Goal: Task Accomplishment & Management: Complete application form

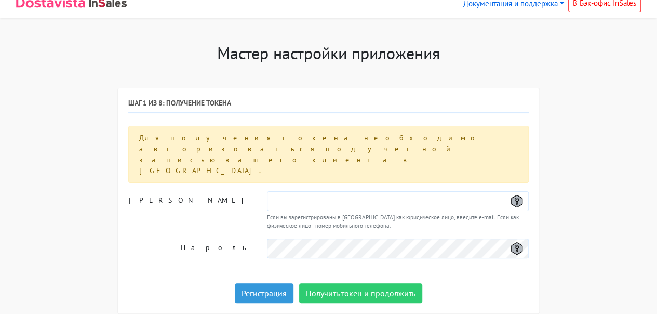
scroll to position [14, 0]
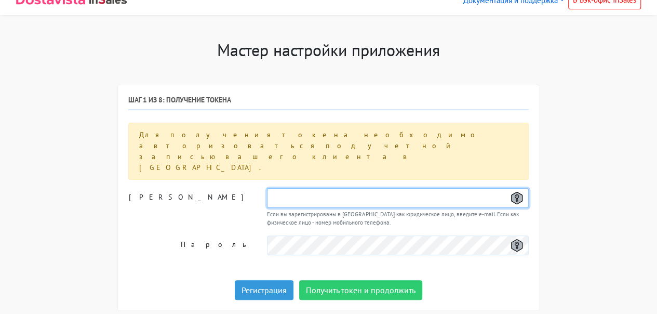
click at [397, 188] on input "text" at bounding box center [398, 198] width 262 height 20
click at [392, 188] on input "text" at bounding box center [398, 198] width 262 height 20
click at [399, 188] on input "text" at bounding box center [398, 198] width 262 height 20
type input "З"
drag, startPoint x: 285, startPoint y: 162, endPoint x: 260, endPoint y: 162, distance: 24.9
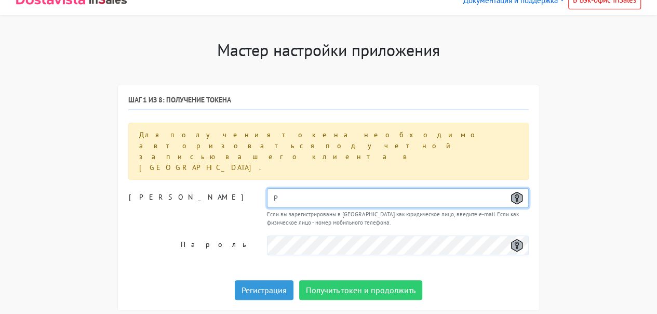
click at [260, 188] on div "P Если вы зарегистрированы в [GEOGRAPHIC_DATA] как юридическое лицо, введите e-…" at bounding box center [398, 207] width 278 height 39
paste input "[EMAIL_ADDRESS][PERSON_NAME][DOMAIN_NAME]"
type input "[EMAIL_ADDRESS][PERSON_NAME][DOMAIN_NAME]"
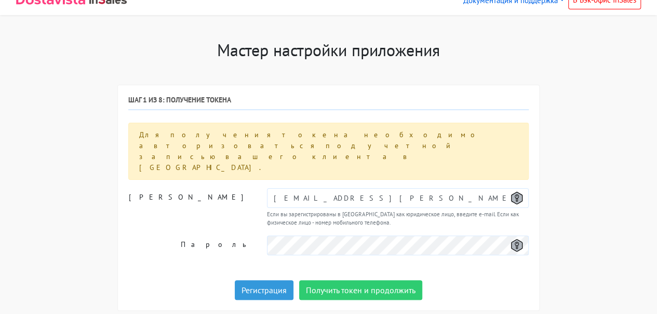
click at [175, 188] on label "[PERSON_NAME]" at bounding box center [190, 207] width 139 height 39
click at [526, 241] on div "Шаг 1 из 8: Получение токена Для получения токена необходимо авторизоваться под…" at bounding box center [328, 198] width 401 height 204
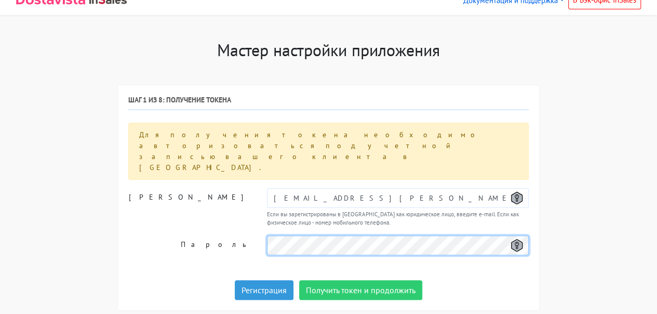
click at [257, 235] on div "Пароль" at bounding box center [329, 245] width 416 height 20
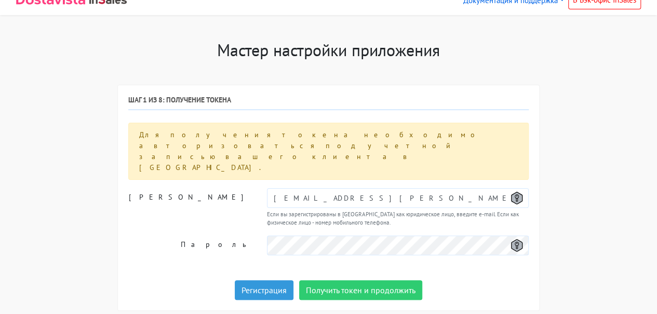
click at [419, 238] on div "Шаг 1 из 8: Получение токена Для получения токена необходимо авторизоваться под…" at bounding box center [328, 198] width 401 height 204
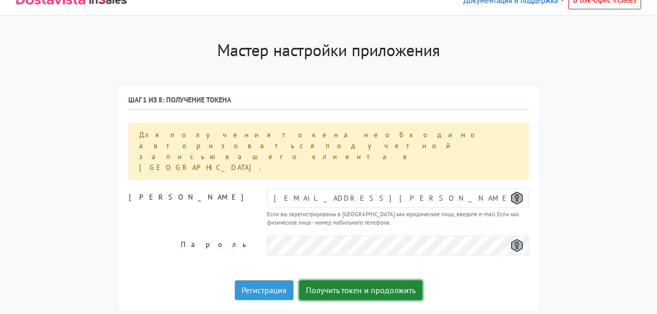
click at [334, 280] on button "Получить токен и продолжить" at bounding box center [360, 290] width 123 height 20
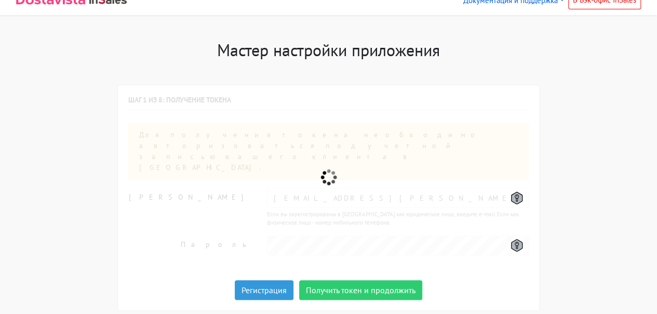
scroll to position [0, 0]
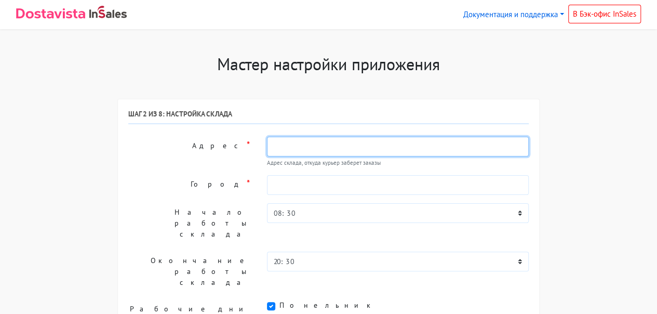
click at [290, 142] on input "text" at bounding box center [398, 147] width 262 height 20
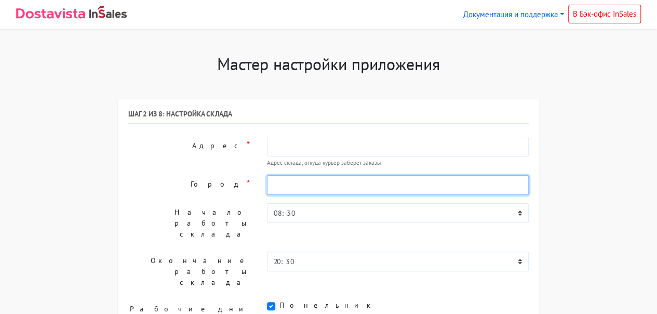
click at [287, 183] on input "text" at bounding box center [398, 185] width 262 height 20
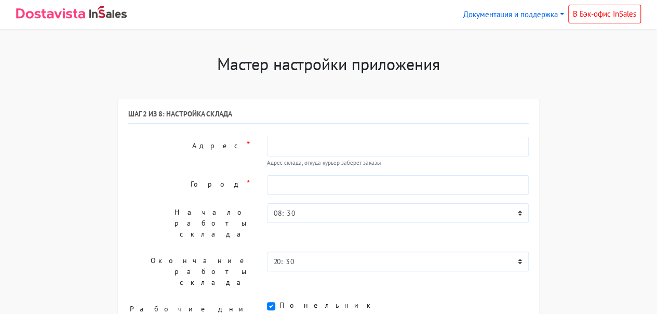
click at [195, 184] on label "Город *" at bounding box center [190, 185] width 139 height 20
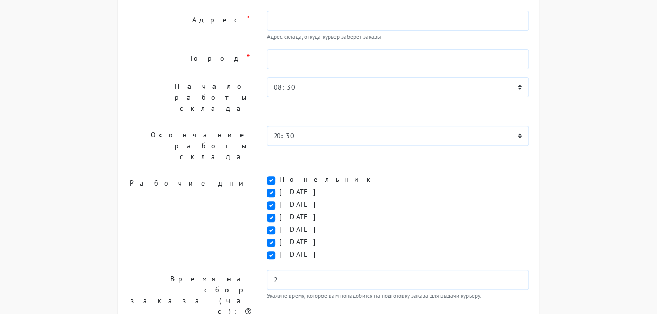
scroll to position [52, 0]
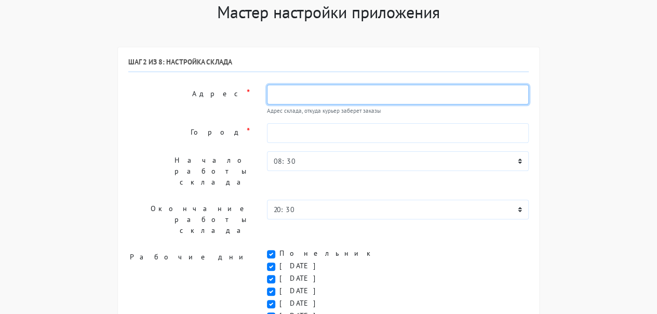
click at [292, 93] on input "text" at bounding box center [398, 95] width 262 height 20
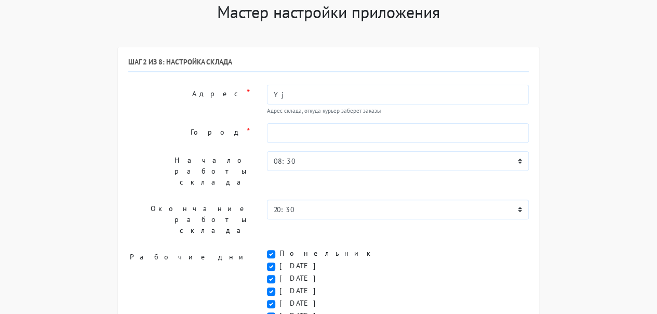
type input "Y"
click at [321, 94] on input "[GEOGRAPHIC_DATA], 179/3" at bounding box center [398, 95] width 262 height 20
click at [321, 95] on input "[GEOGRAPHIC_DATA], 179/3" at bounding box center [398, 95] width 262 height 20
click at [321, 96] on input "[GEOGRAPHIC_DATA], 179/3" at bounding box center [398, 95] width 262 height 20
click at [318, 97] on input "[GEOGRAPHIC_DATA], 179/3" at bounding box center [398, 95] width 262 height 20
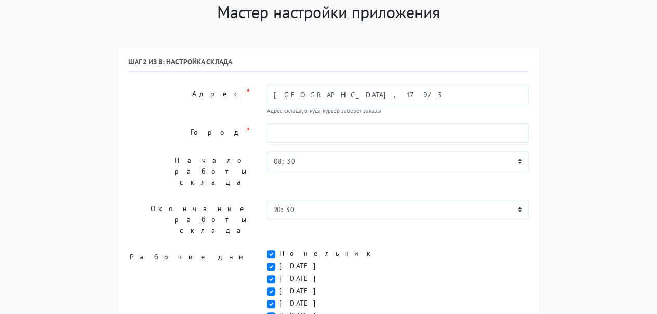
click at [322, 97] on input "[GEOGRAPHIC_DATA], 179/3" at bounding box center [398, 95] width 262 height 20
click at [319, 98] on input "[GEOGRAPHIC_DATA], 179/3" at bounding box center [398, 95] width 262 height 20
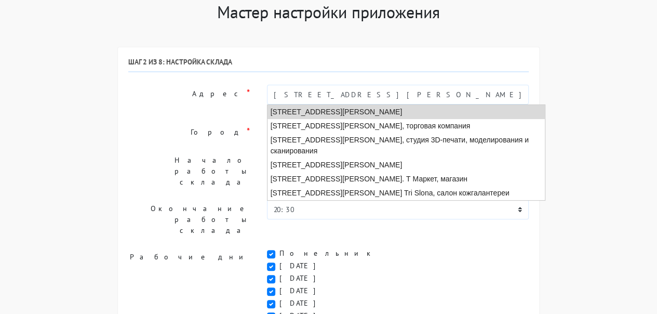
click at [376, 114] on li "[STREET_ADDRESS][PERSON_NAME]" at bounding box center [407, 112] width 278 height 14
type input "[STREET_ADDRESS][PERSON_NAME]"
type input "[GEOGRAPHIC_DATA]"
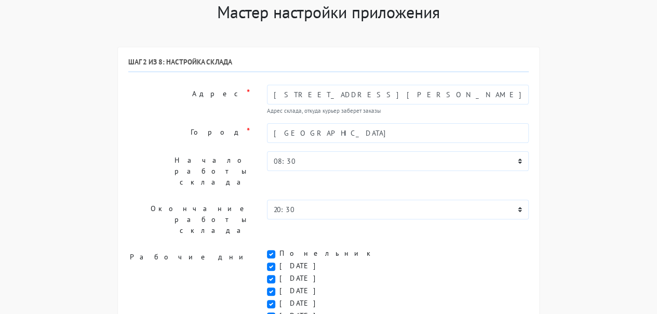
type input "[STREET_ADDRESS][PERSON_NAME]"
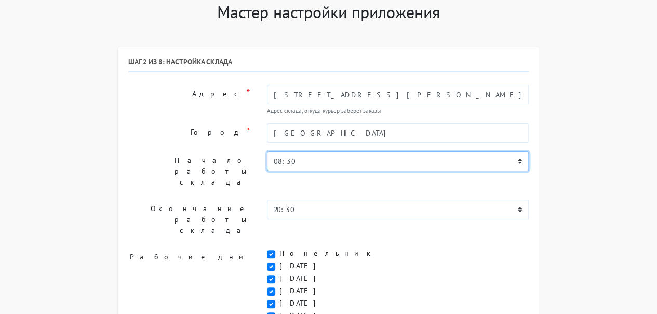
click at [346, 157] on select "00:00 00:30 01:00 01:30 02:00 02:30 03:00 03:30 04:00 04:30 05:00 05:30 06:00 0…" at bounding box center [398, 161] width 262 height 20
select select "09:00"
click at [267, 151] on select "00:00 00:30 01:00 01:30 02:00 02:30 03:00 03:30 04:00 04:30 05:00 05:30 06:00 0…" at bounding box center [398, 161] width 262 height 20
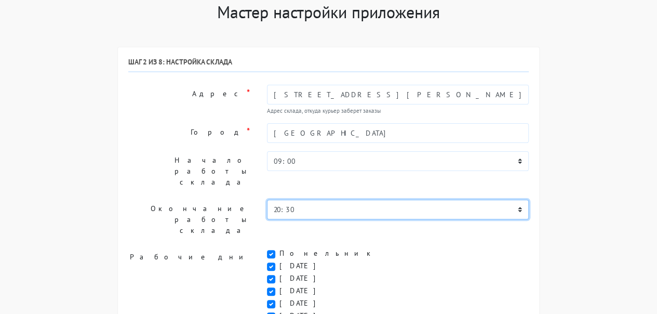
click at [335, 200] on select "00:00 00:30 01:00 01:30 02:00 02:30 03:00 03:30 04:00 04:30 05:00 05:30 06:00 0…" at bounding box center [398, 210] width 262 height 20
select select "17:30"
click at [267, 200] on select "00:00 00:30 01:00 01:30 02:00 02:30 03:00 03:30 04:00 04:30 05:00 05:30 06:00 0…" at bounding box center [398, 210] width 262 height 20
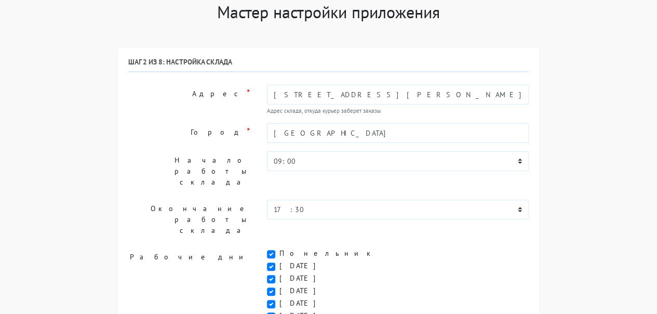
click at [204, 135] on label "Город *" at bounding box center [190, 133] width 139 height 20
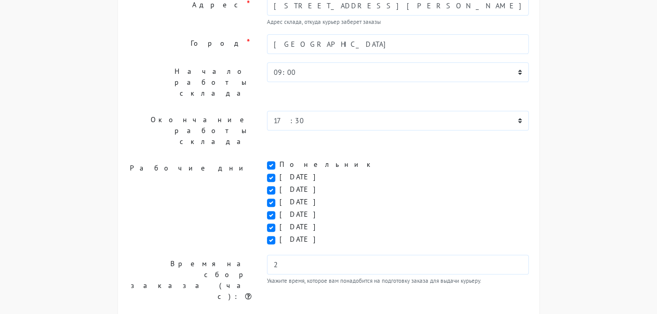
scroll to position [156, 0]
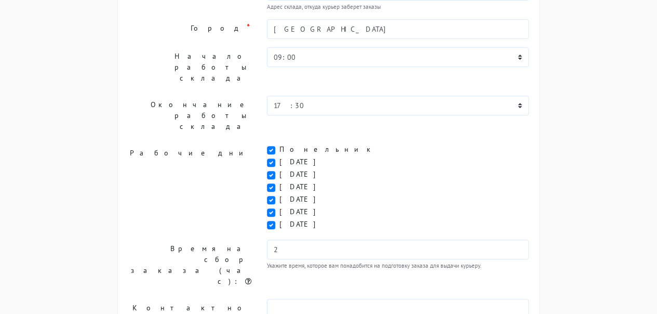
click at [280, 206] on label "[DATE]" at bounding box center [302, 211] width 44 height 11
click at [280, 206] on input "[DATE]" at bounding box center [283, 209] width 7 height 7
checkbox input "false"
click at [280, 219] on label "[DATE]" at bounding box center [302, 224] width 44 height 11
click at [280, 219] on input "[DATE]" at bounding box center [283, 222] width 7 height 7
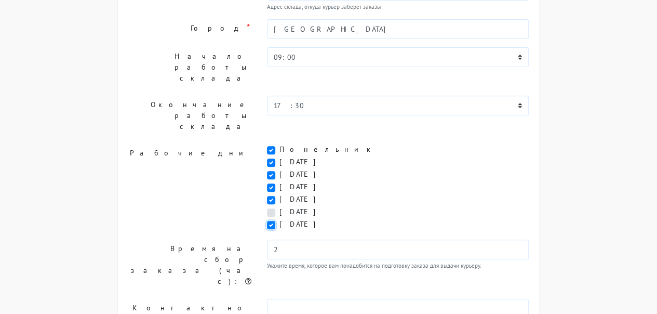
checkbox input "false"
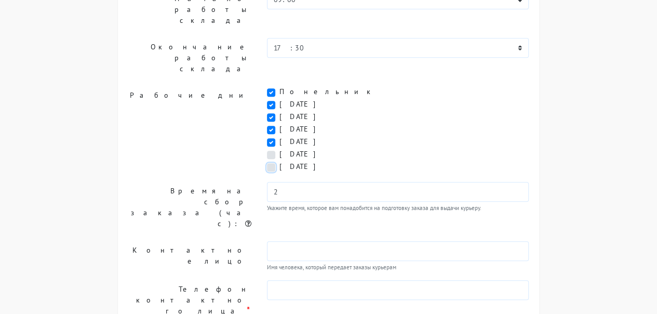
scroll to position [260, 0]
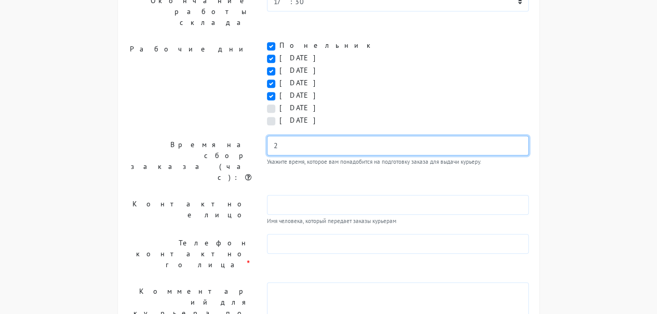
click at [317, 136] on input "2" at bounding box center [398, 146] width 262 height 20
drag, startPoint x: 322, startPoint y: 110, endPoint x: 234, endPoint y: 108, distance: 88.4
click at [233, 136] on div "Время на сбор заказа (час): 2 Укажите время, которое вам понадобится на подгото…" at bounding box center [329, 161] width 416 height 51
type input "1"
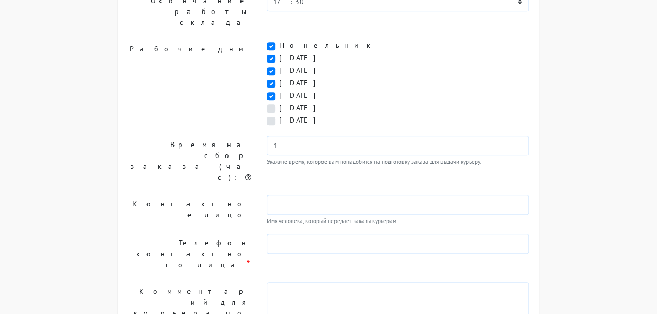
drag, startPoint x: 562, startPoint y: 132, endPoint x: 573, endPoint y: 135, distance: 11.7
click at [565, 134] on div "Мастер настройки приложения Шаг 1 из 8: Получение токена Для получения токена н…" at bounding box center [328, 114] width 657 height 640
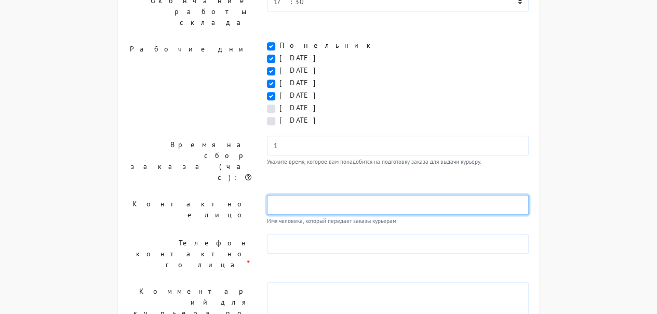
click at [349, 195] on input "text" at bounding box center [398, 205] width 262 height 20
type input "В"
type input "[PERSON_NAME]"
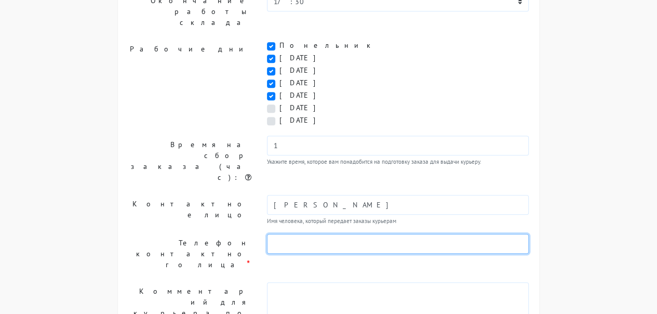
click at [335, 234] on input "text" at bounding box center [398, 244] width 262 height 20
type input "89231953074"
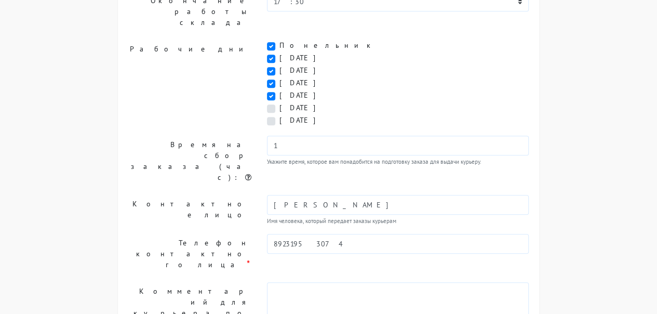
click at [288, 282] on textarea at bounding box center [398, 307] width 262 height 51
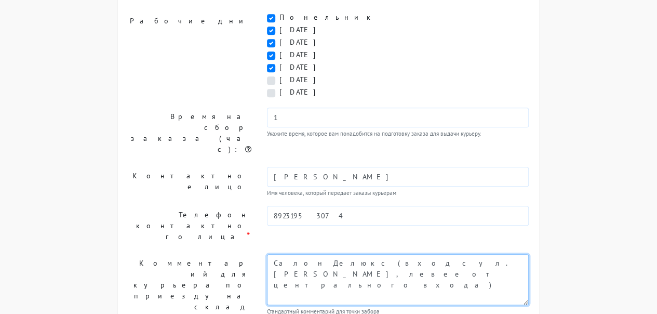
scroll to position [300, 0]
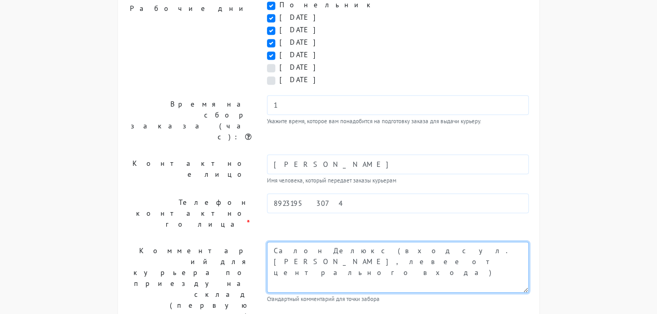
type textarea "Салон Делюкс (вход с ул. [PERSON_NAME], левее от центрального входа)"
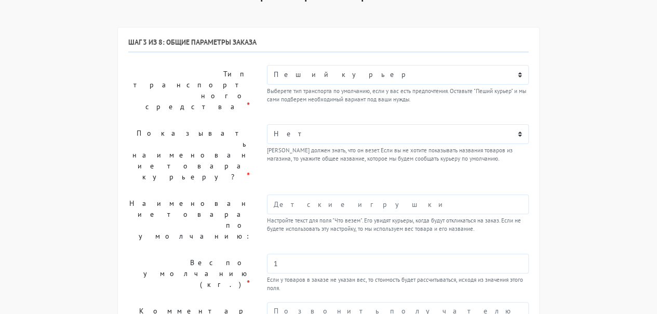
scroll to position [0, 0]
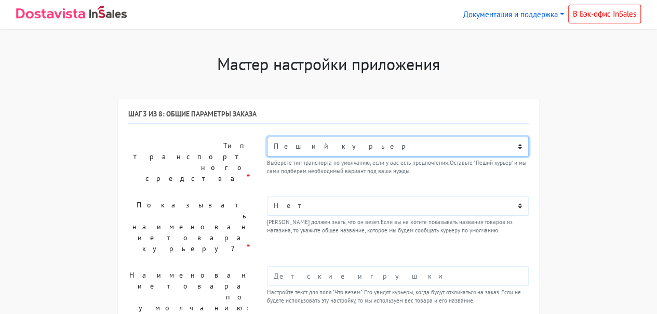
click at [413, 151] on select "Пеший курьер Легковой автомобиль Каблук (до 700 кг) Микроавтобус / портер (до […" at bounding box center [398, 147] width 262 height 20
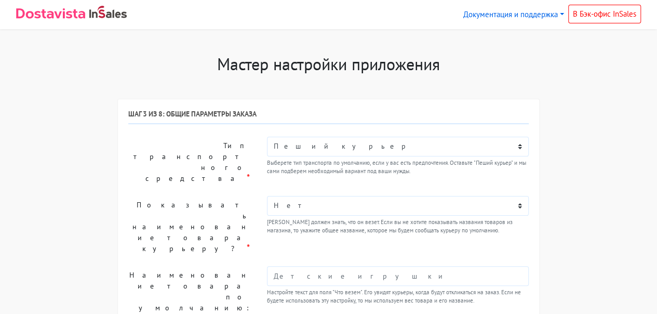
click at [599, 170] on div "Мастер настройки приложения Шаг 1 из 8: Получение токена Для получения токена н…" at bounding box center [328, 299] width 657 height 490
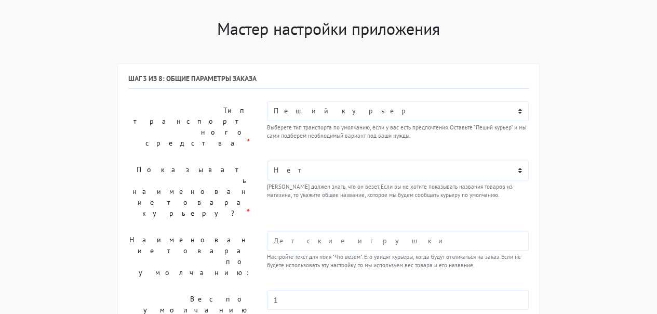
scroll to position [52, 0]
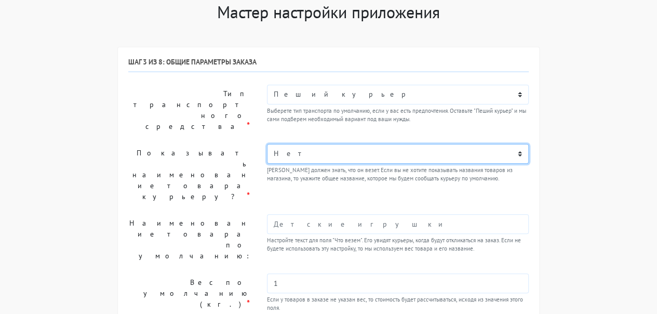
click at [406, 144] on select "Нет Да" at bounding box center [398, 154] width 262 height 20
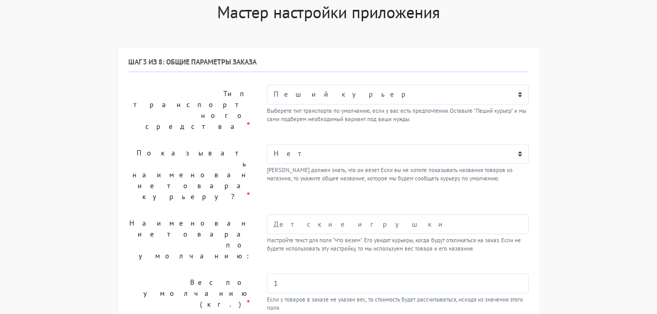
drag, startPoint x: 609, startPoint y: 150, endPoint x: 594, endPoint y: 158, distance: 16.3
click at [604, 153] on div "Мастер настройки приложения Шаг 1 из 8: Получение токена Для получения токена н…" at bounding box center [328, 247] width 657 height 490
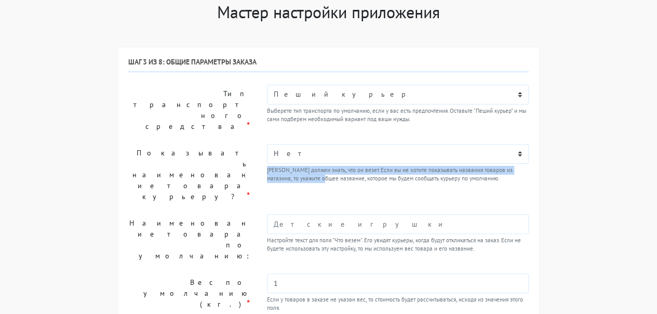
click at [569, 131] on div "Мастер настройки приложения Шаг 1 из 8: Получение токена Для получения токена н…" at bounding box center [328, 247] width 657 height 490
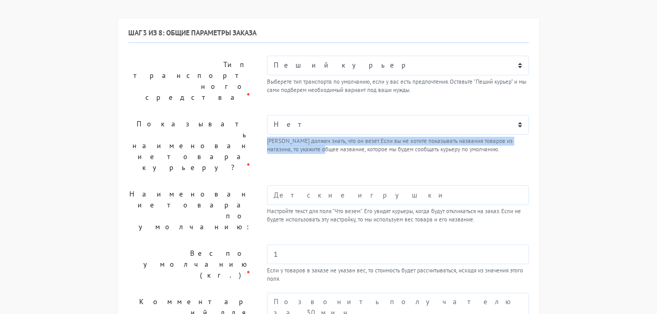
scroll to position [104, 0]
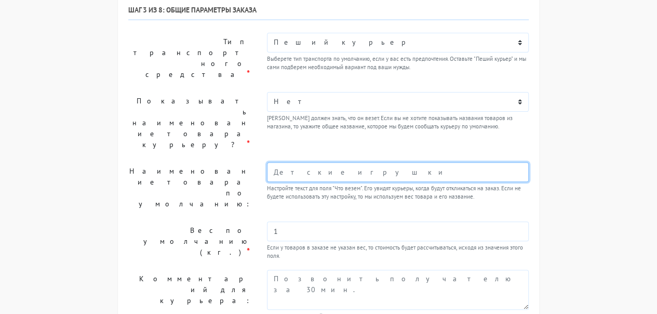
click at [364, 162] on input "text" at bounding box center [398, 172] width 262 height 20
type input "Косметика для волос"
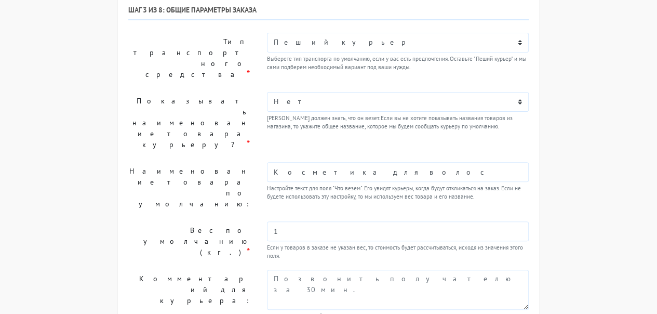
click at [626, 197] on div "Мастер настройки приложения Шаг 1 из 8: Получение токена Для получения токена н…" at bounding box center [328, 195] width 657 height 490
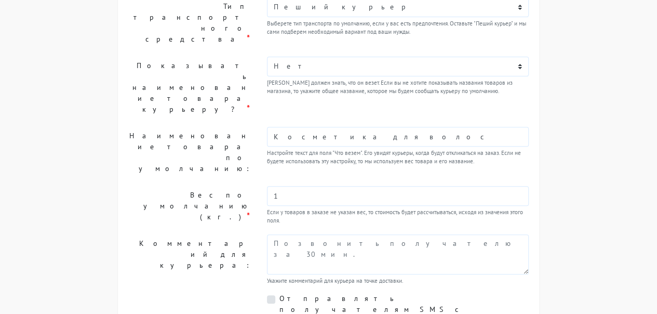
scroll to position [156, 0]
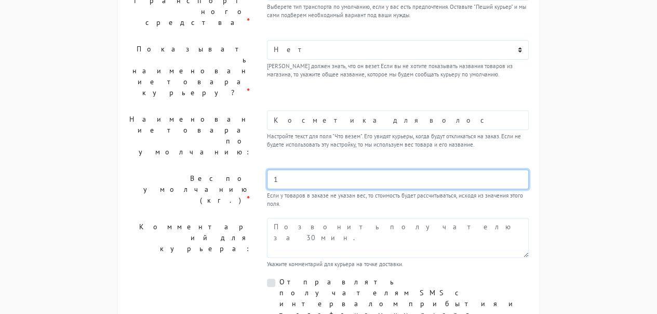
drag, startPoint x: 318, startPoint y: 136, endPoint x: 314, endPoint y: 140, distance: 5.5
click at [315, 169] on input "1" at bounding box center [398, 179] width 262 height 20
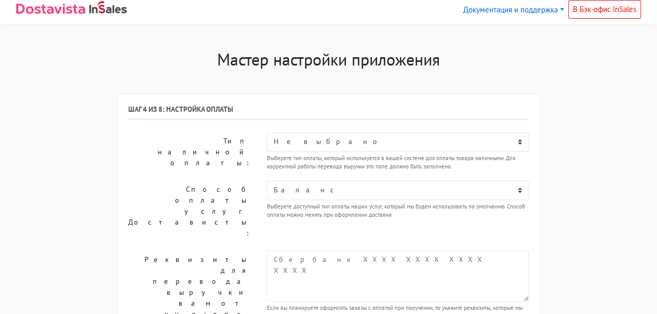
scroll to position [0, 0]
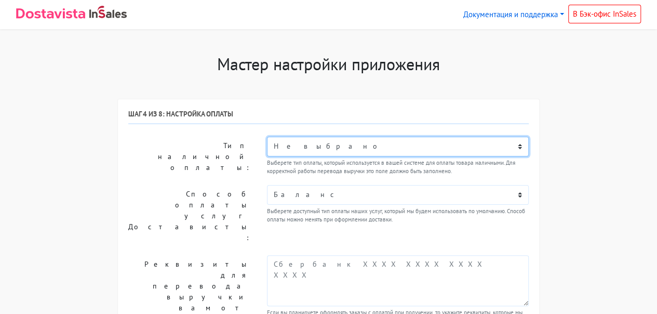
click at [378, 146] on select "Не выбрано Наличными или картой при получении Банковская карта Наличные SberPay…" at bounding box center [398, 147] width 262 height 20
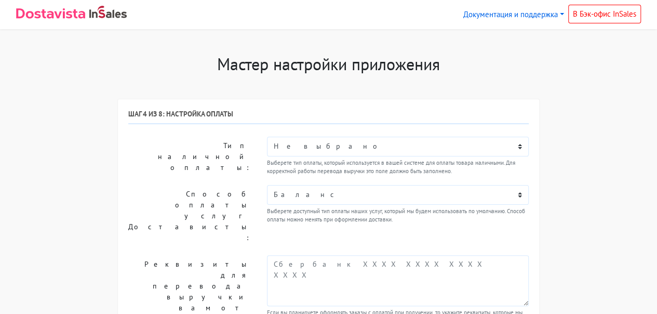
click at [593, 158] on div "Мастер настройки приложения Шаг 1 из 8: Получение токена Для получения токена н…" at bounding box center [328, 244] width 657 height 380
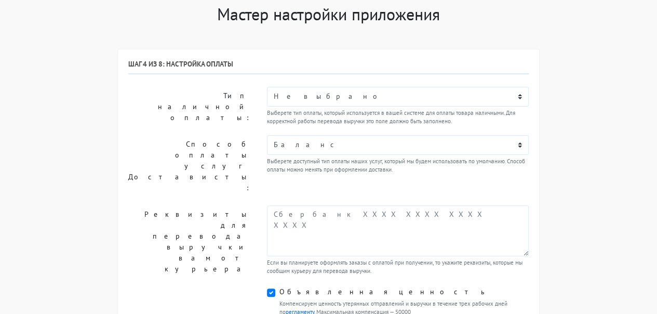
scroll to position [52, 0]
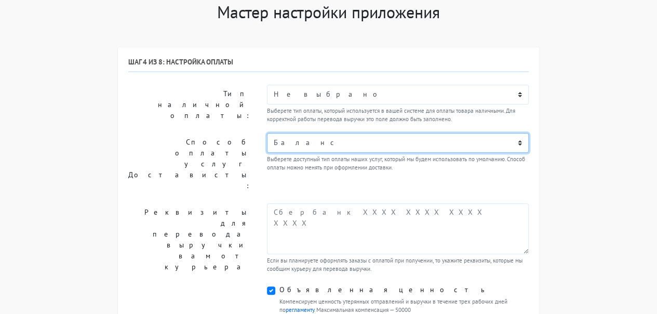
click at [394, 145] on select "Баланс" at bounding box center [398, 143] width 262 height 20
click at [390, 148] on select "Баланс" at bounding box center [398, 143] width 262 height 20
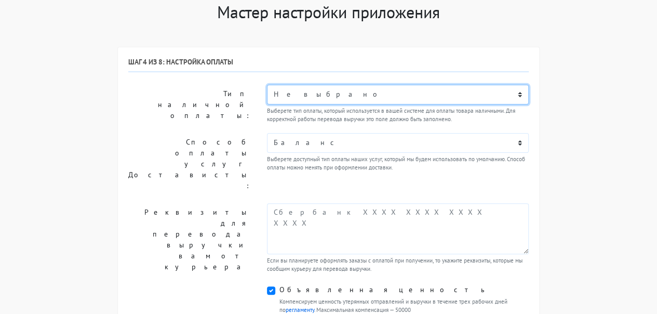
click at [348, 95] on select "Не выбрано Наличными или картой при получении Банковская карта Наличные SberPay…" at bounding box center [398, 95] width 262 height 20
select select "6326671"
click at [267, 85] on select "Не выбрано Наличными или картой при получении Банковская карта Наличные SberPay…" at bounding box center [398, 95] width 262 height 20
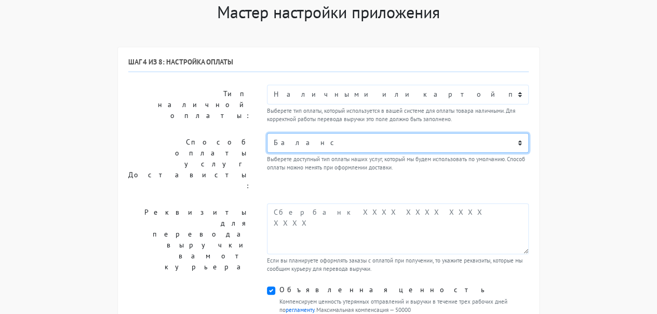
click at [528, 137] on select "Баланс" at bounding box center [398, 143] width 262 height 20
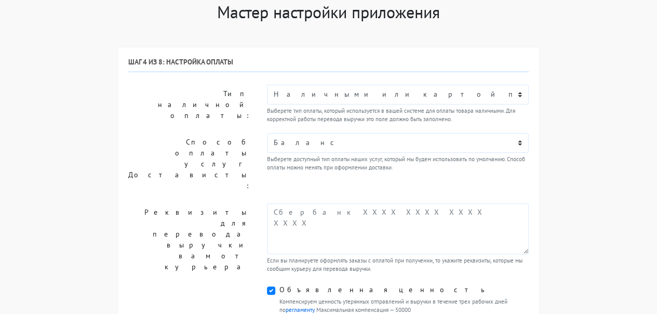
click at [564, 127] on div "Мастер настройки приложения Шаг 1 из 8: Получение токена Для получения токена н…" at bounding box center [328, 192] width 657 height 380
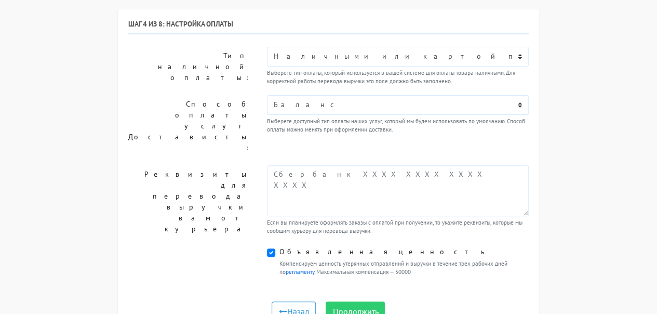
scroll to position [104, 0]
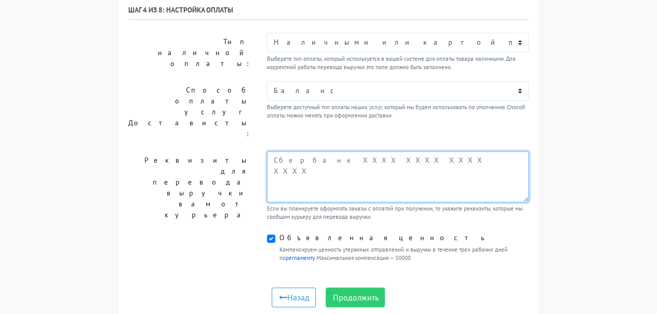
click at [349, 151] on textarea at bounding box center [398, 176] width 262 height 51
click at [354, 151] on textarea at bounding box center [398, 176] width 262 height 51
drag, startPoint x: 386, startPoint y: 142, endPoint x: 314, endPoint y: 140, distance: 71.7
click at [271, 151] on textarea at bounding box center [398, 176] width 262 height 51
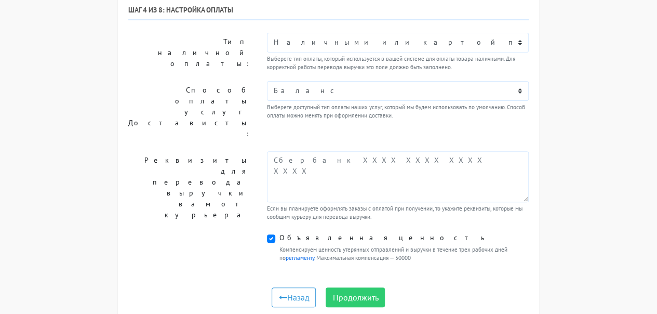
drag, startPoint x: 619, startPoint y: 134, endPoint x: 606, endPoint y: 137, distance: 13.8
click at [613, 137] on div "Мастер настройки приложения Шаг 1 из 8: Получение токена Для получения токена н…" at bounding box center [328, 140] width 657 height 380
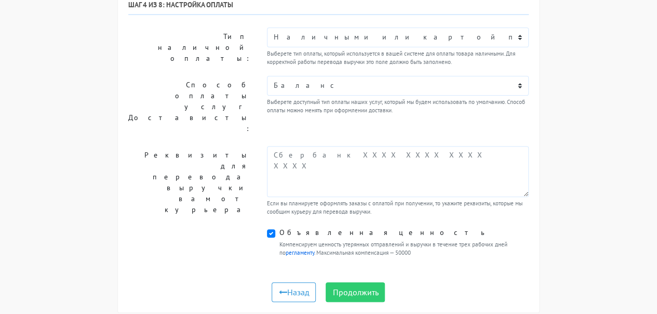
scroll to position [118, 0]
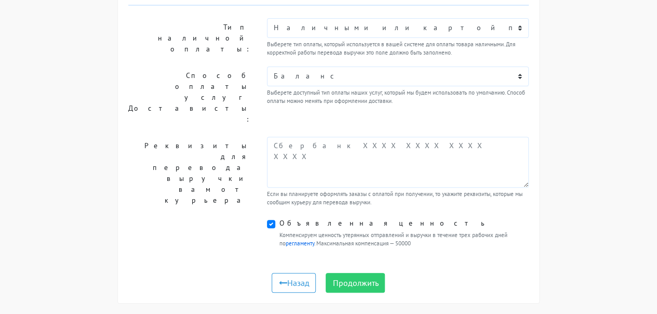
click at [280, 218] on label "Объявленная ценность" at bounding box center [385, 223] width 210 height 11
click at [280, 218] on input "Объявленная ценность" at bounding box center [283, 221] width 7 height 7
checkbox input "false"
click at [351, 273] on button "Продолжить" at bounding box center [355, 283] width 59 height 20
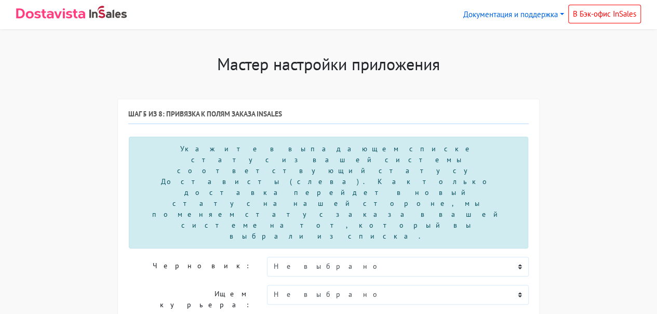
scroll to position [104, 0]
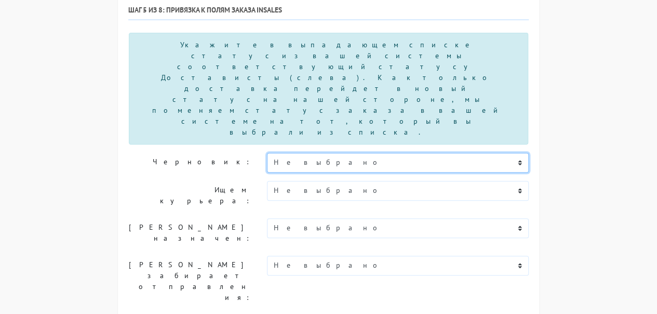
click at [454, 153] on select "Не выбрано Новый В обработке Согласован Отгружен Доставлен В процессе возврата …" at bounding box center [398, 163] width 262 height 20
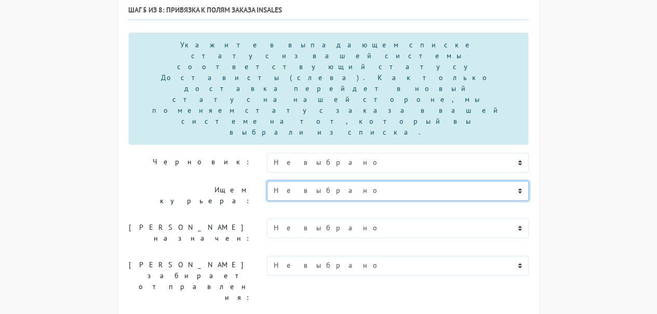
click at [429, 181] on select "Не выбрано Новый В обработке Согласован Отгружен Доставлен В процессе возврата …" at bounding box center [398, 191] width 262 height 20
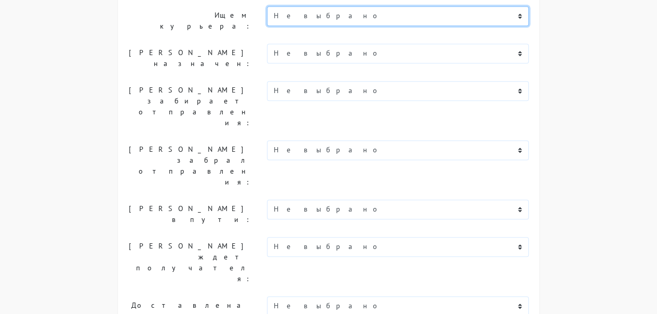
scroll to position [290, 0]
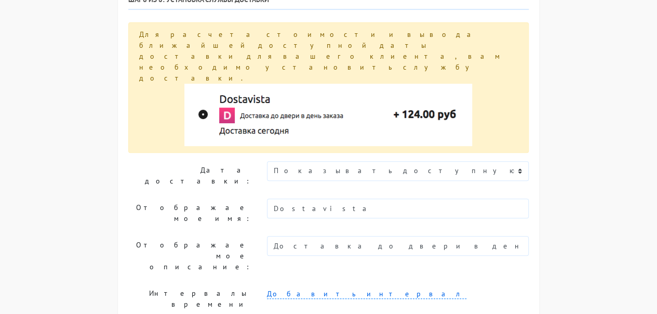
scroll to position [131, 0]
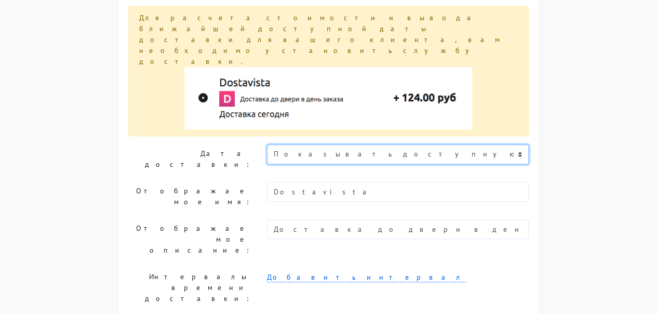
click at [395, 144] on select "Показывать доступную дату доставки Убрать дату доставки Показывать свой текст" at bounding box center [398, 154] width 262 height 20
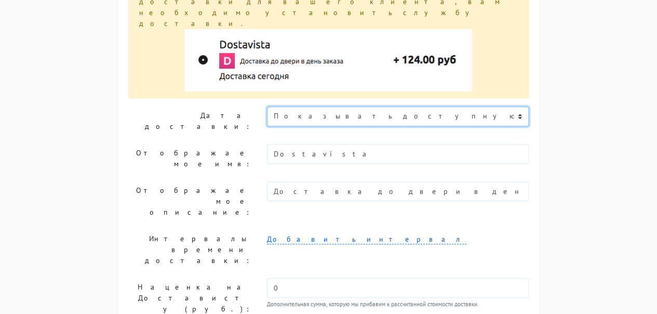
scroll to position [183, 0]
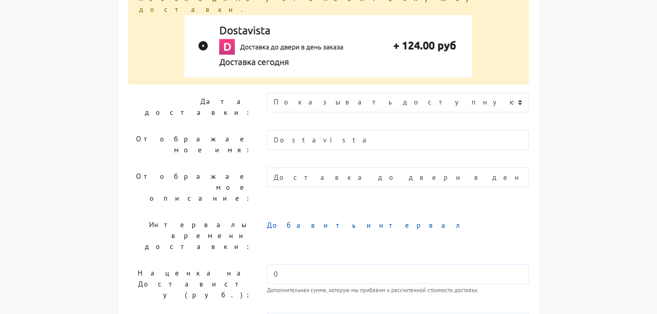
click at [321, 220] on link "Добавить интервал" at bounding box center [367, 225] width 200 height 10
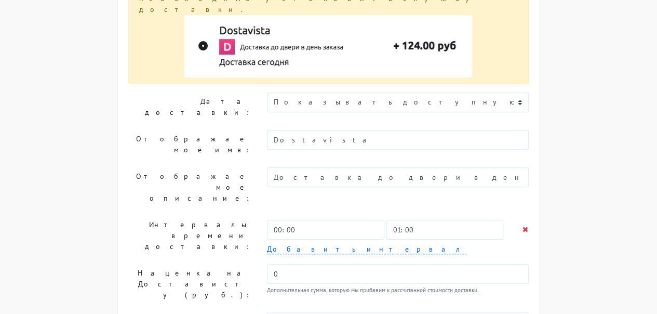
click at [522, 220] on div "00:00 01:00" at bounding box center [398, 230] width 262 height 20
click at [523, 226] on icon at bounding box center [526, 229] width 6 height 7
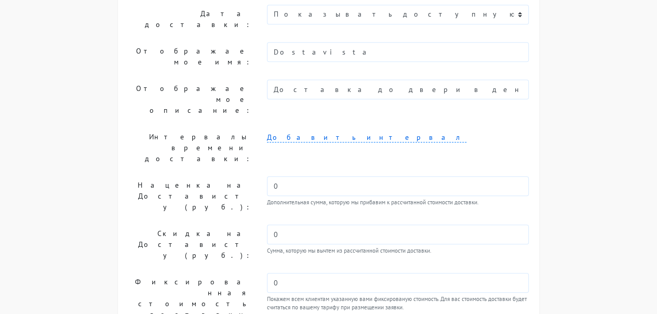
scroll to position [287, 0]
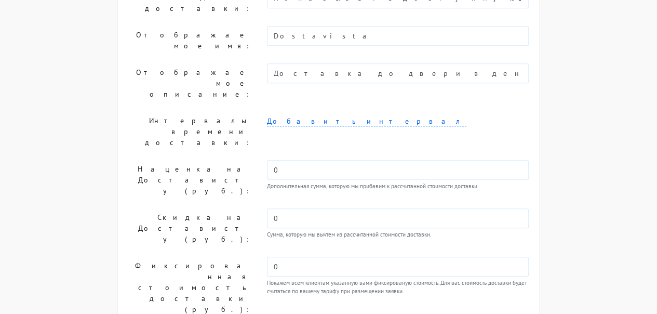
drag, startPoint x: 313, startPoint y: 192, endPoint x: 262, endPoint y: 197, distance: 50.7
type input "5000"
click at [310, 241] on div "Шаг 6 из 8: Установка службы доставки Для расчета стоимости и вывода ближайшей …" at bounding box center [328, 133] width 401 height 621
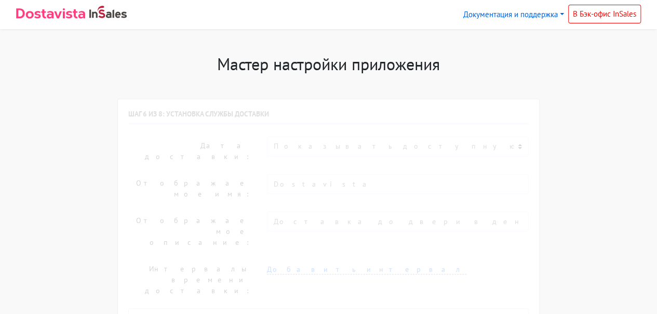
scroll to position [52, 0]
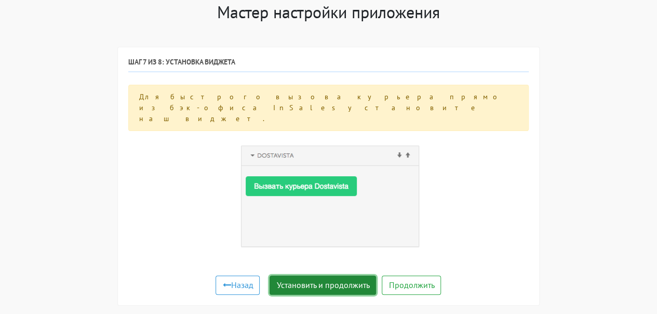
click at [341, 275] on button "Установить и продолжить" at bounding box center [323, 285] width 107 height 20
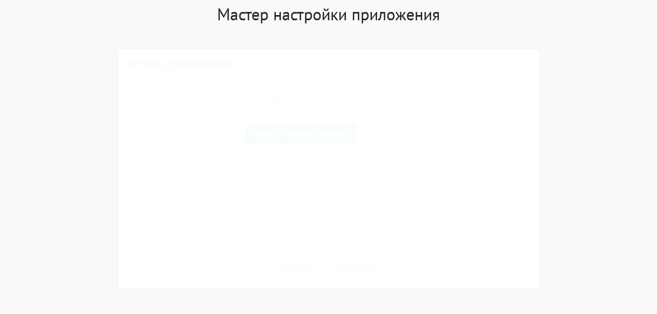
scroll to position [16, 0]
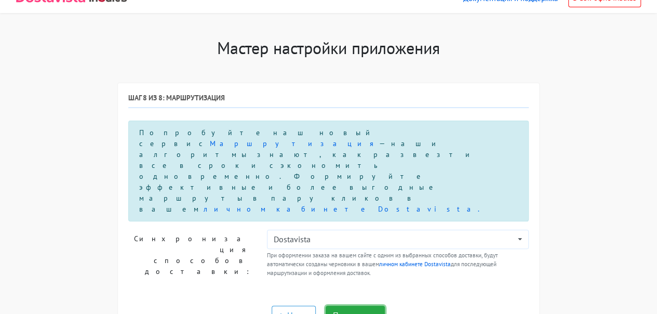
click at [365, 306] on button "Продолжить" at bounding box center [355, 316] width 59 height 20
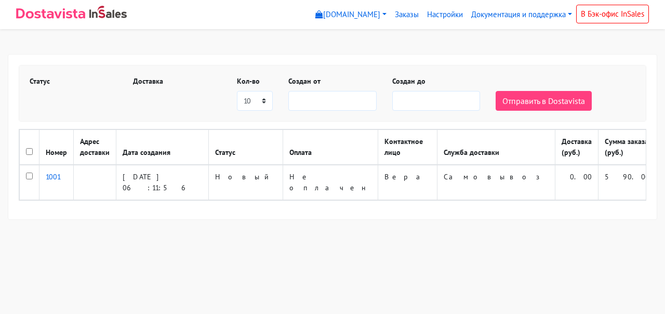
select select
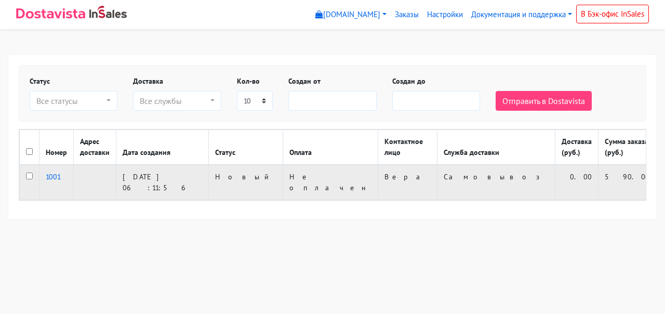
click at [378, 187] on td "Вера" at bounding box center [407, 182] width 59 height 35
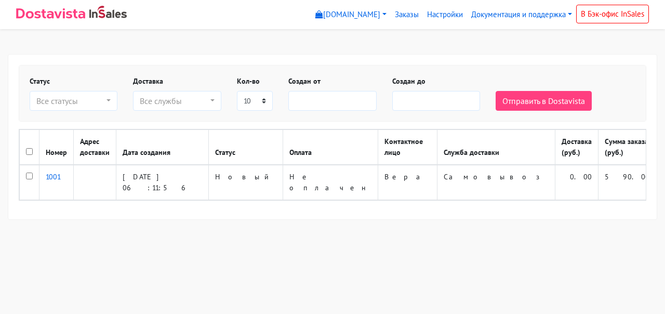
click at [94, 17] on img at bounding box center [107, 12] width 37 height 12
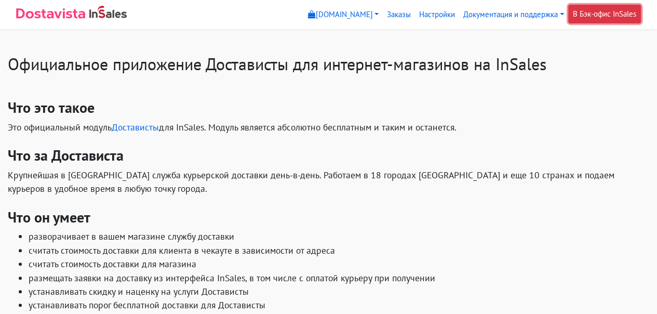
click at [627, 17] on link "В Бэк-офис InSales" at bounding box center [605, 14] width 73 height 19
